Goal: Task Accomplishment & Management: Manage account settings

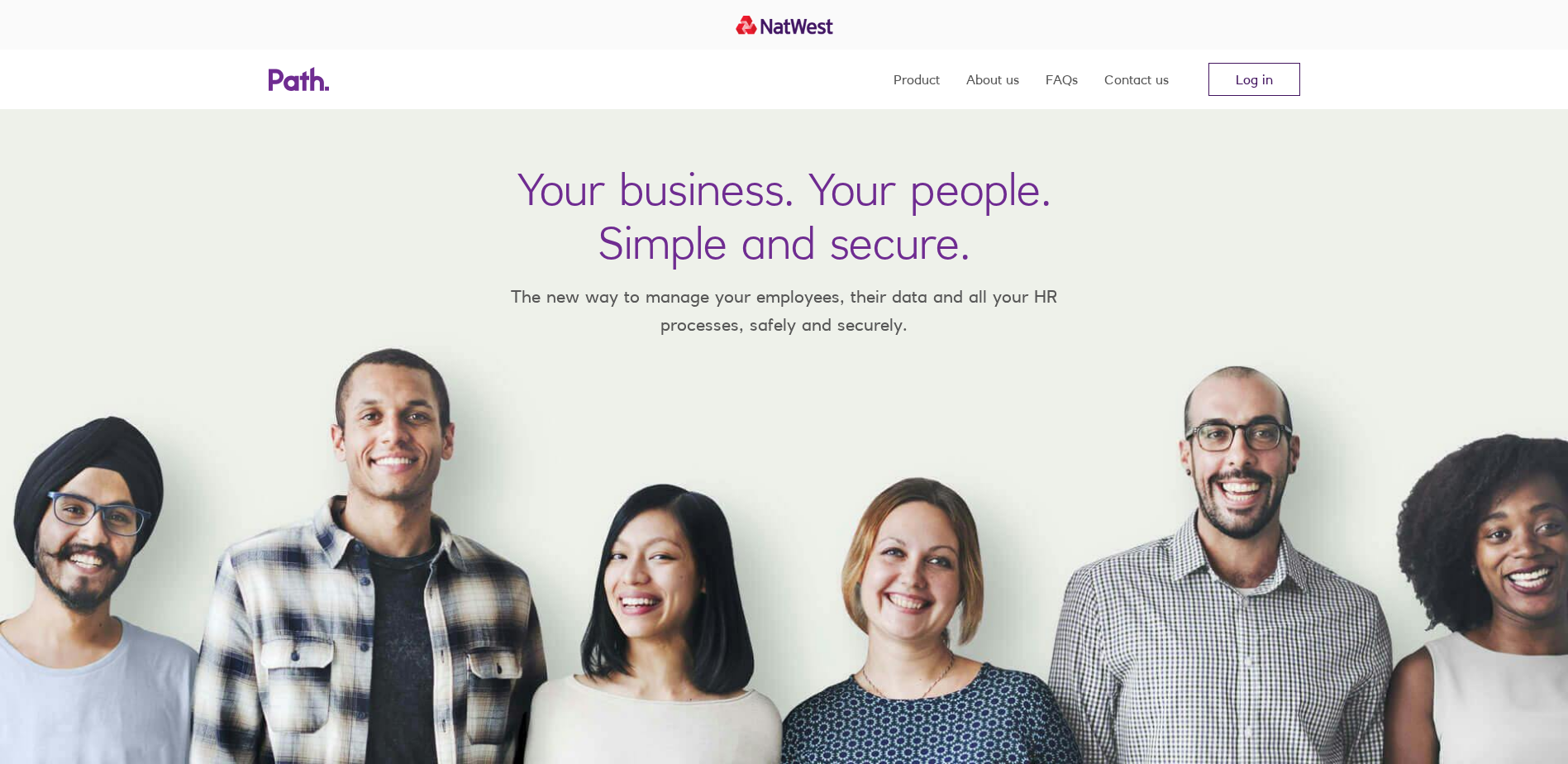
click at [1231, 81] on link "Log in" at bounding box center [1254, 78] width 92 height 33
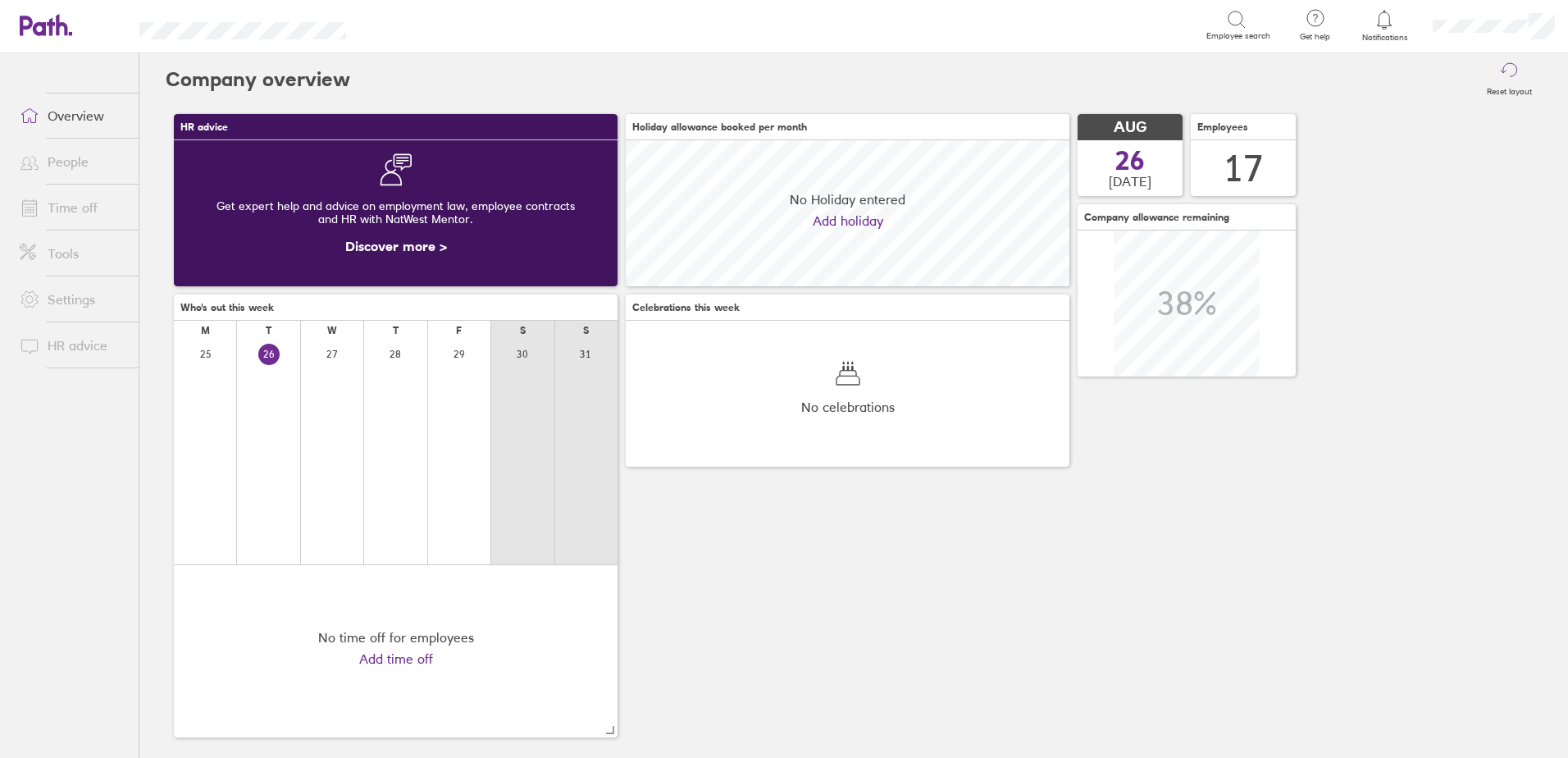
scroll to position [146, 443]
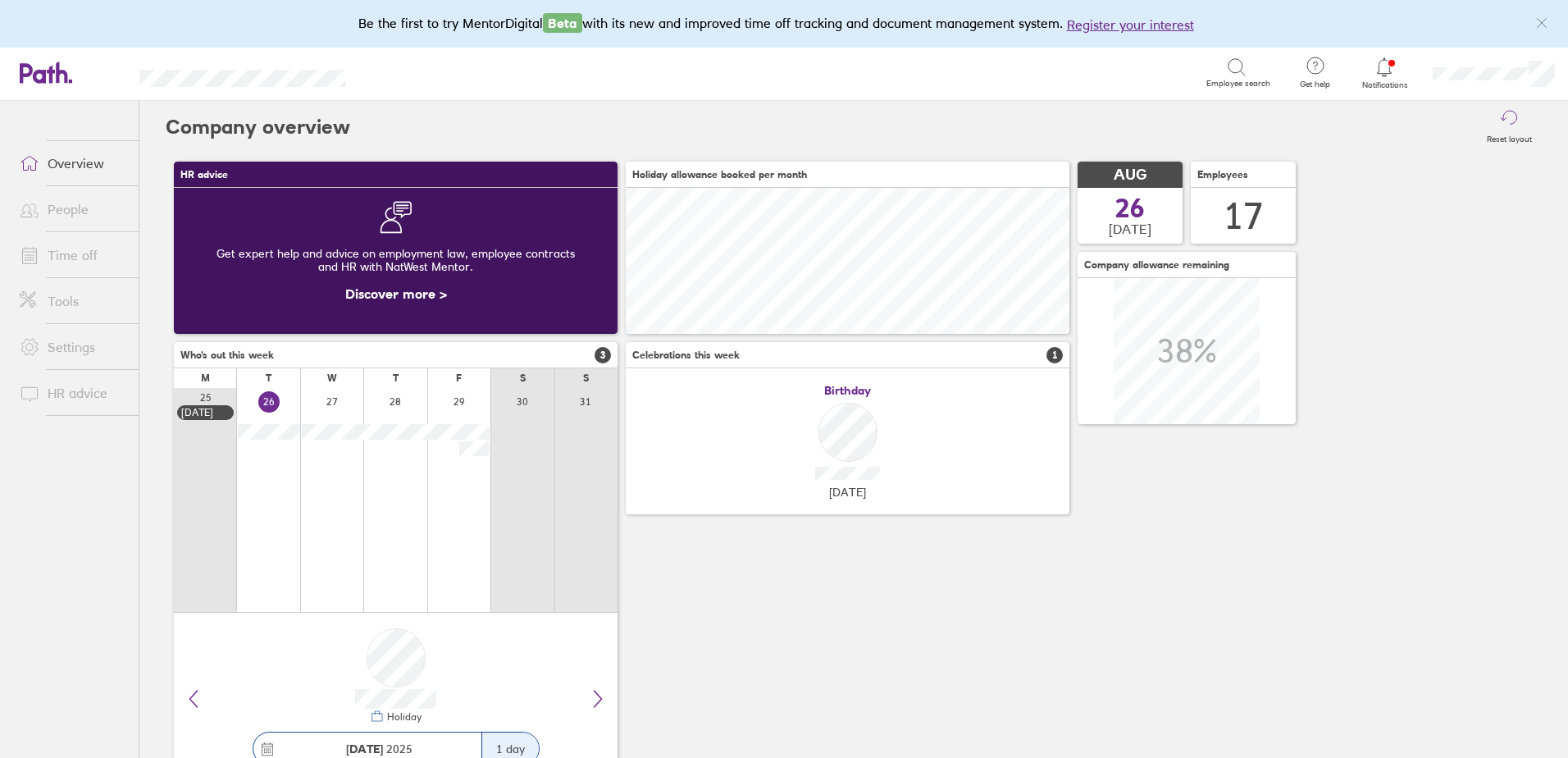
click at [1380, 64] on icon at bounding box center [1385, 66] width 14 height 19
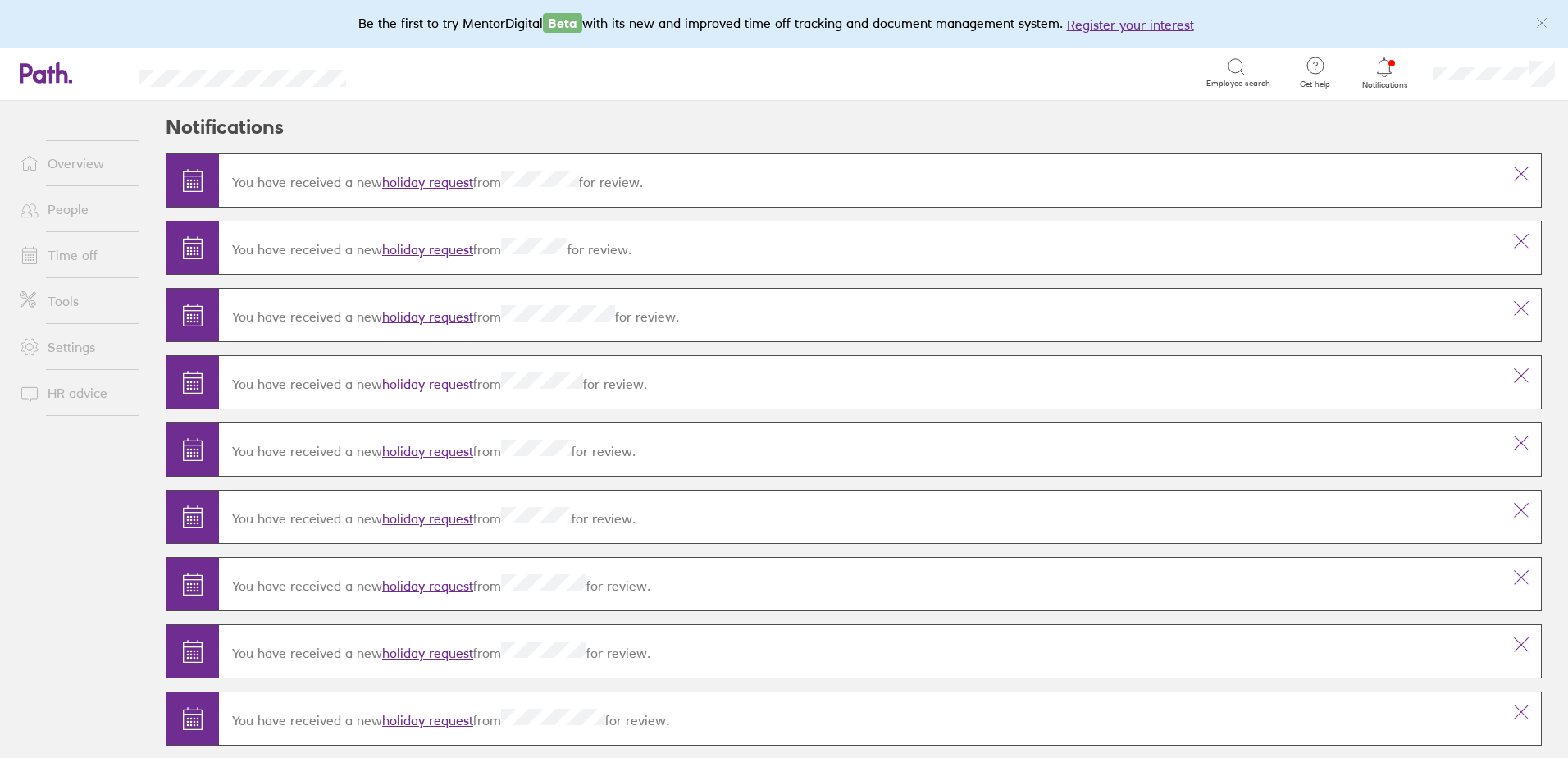
click at [437, 246] on link "holiday request" at bounding box center [427, 249] width 91 height 17
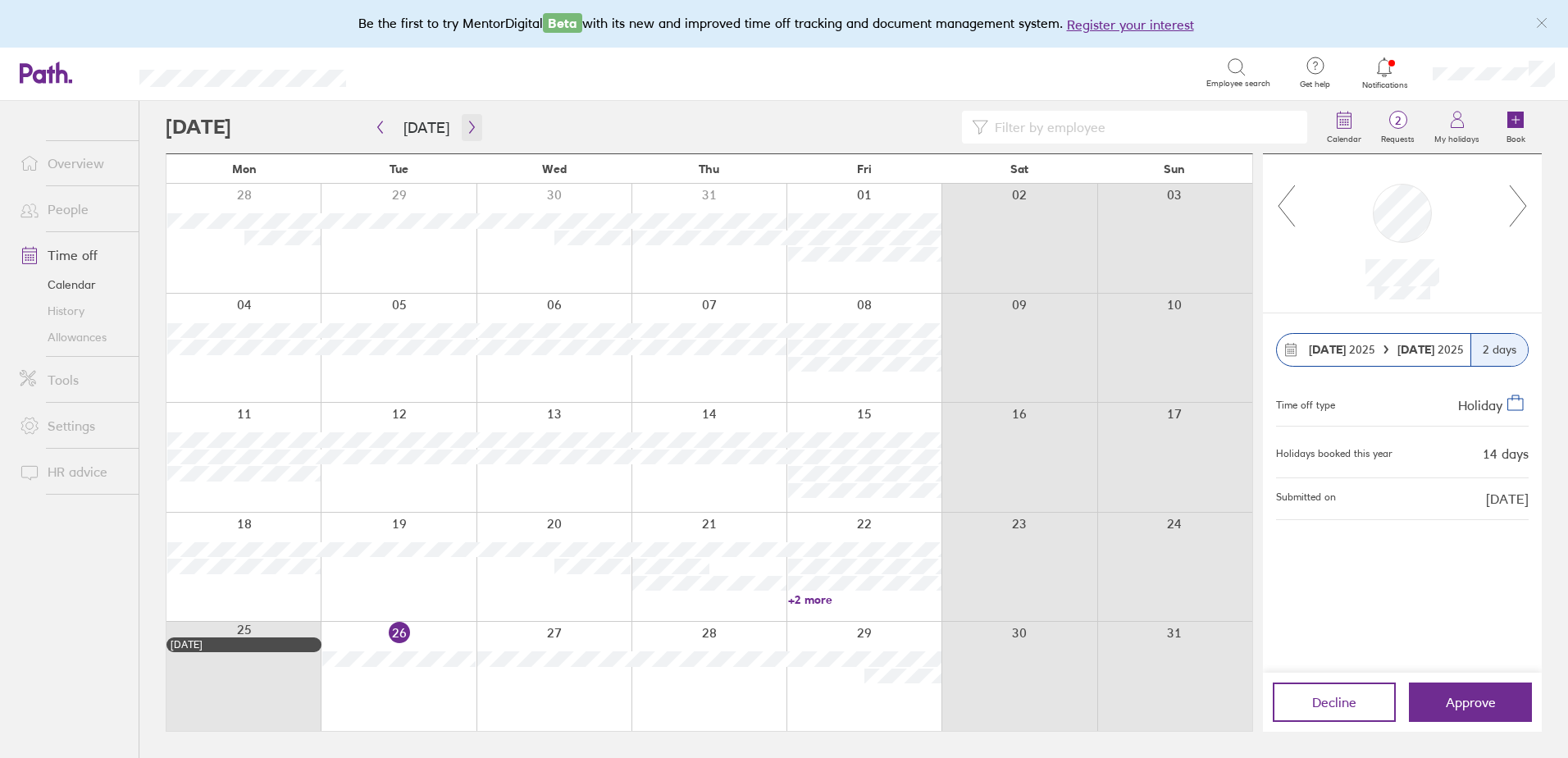
click at [471, 126] on icon "button" at bounding box center [473, 126] width 12 height 13
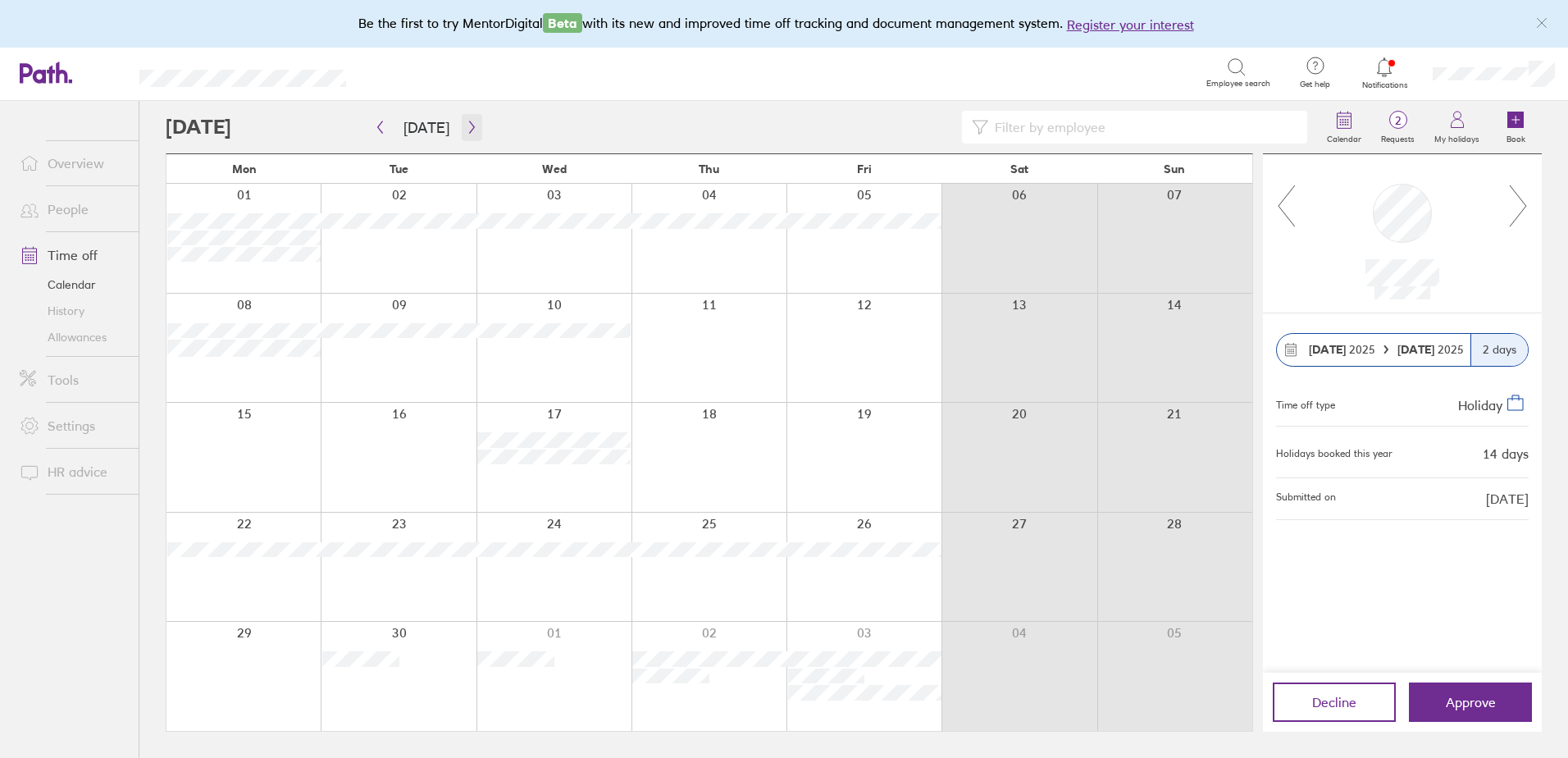
click at [464, 118] on button "button" at bounding box center [472, 127] width 20 height 27
click at [469, 131] on icon "button" at bounding box center [473, 126] width 12 height 13
click at [1473, 718] on button "Approve" at bounding box center [1471, 701] width 123 height 39
